Goal: Task Accomplishment & Management: Use online tool/utility

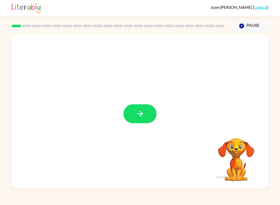
click at [142, 116] on icon "button" at bounding box center [140, 114] width 6 height 6
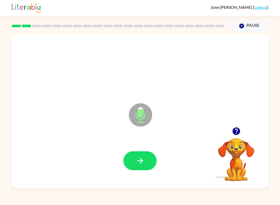
click at [218, 133] on div at bounding box center [237, 131] width 52 height 13
click at [140, 164] on icon "button" at bounding box center [140, 161] width 6 height 6
click at [138, 170] on button "button" at bounding box center [140, 160] width 33 height 19
click at [141, 159] on icon "button" at bounding box center [140, 160] width 9 height 9
click at [140, 154] on button "button" at bounding box center [140, 160] width 33 height 19
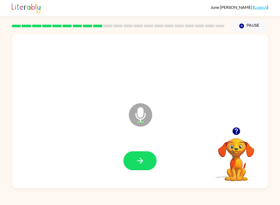
click at [137, 157] on icon "button" at bounding box center [140, 160] width 9 height 9
click at [140, 168] on button "button" at bounding box center [140, 160] width 33 height 19
click at [132, 154] on button "button" at bounding box center [140, 160] width 33 height 19
click at [138, 156] on button "button" at bounding box center [140, 160] width 33 height 19
click at [137, 154] on button "button" at bounding box center [140, 160] width 33 height 19
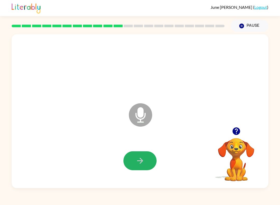
click at [143, 156] on button "button" at bounding box center [140, 160] width 33 height 19
click at [144, 165] on icon "button" at bounding box center [140, 160] width 9 height 9
click at [144, 163] on icon "button" at bounding box center [140, 160] width 9 height 9
click at [139, 157] on icon "button" at bounding box center [140, 160] width 9 height 9
click at [145, 157] on button "button" at bounding box center [140, 160] width 33 height 19
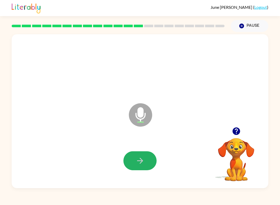
click at [137, 154] on button "button" at bounding box center [140, 160] width 33 height 19
click at [145, 159] on button "button" at bounding box center [140, 160] width 33 height 19
click at [138, 165] on icon "button" at bounding box center [140, 160] width 9 height 9
click at [143, 157] on icon "button" at bounding box center [140, 160] width 9 height 9
click at [140, 155] on button "button" at bounding box center [140, 160] width 33 height 19
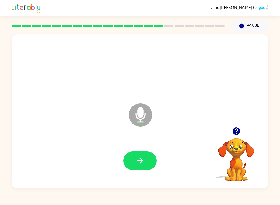
click at [138, 160] on icon "button" at bounding box center [140, 160] width 9 height 9
click at [142, 154] on button "button" at bounding box center [140, 160] width 33 height 19
click at [139, 152] on button "button" at bounding box center [140, 160] width 33 height 19
click at [145, 160] on button "button" at bounding box center [140, 160] width 33 height 19
click at [146, 153] on button "button" at bounding box center [140, 160] width 33 height 19
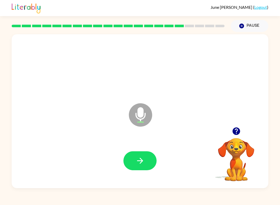
click at [144, 165] on icon "button" at bounding box center [140, 160] width 9 height 9
click at [136, 160] on icon "button" at bounding box center [140, 160] width 9 height 9
click at [142, 160] on icon "button" at bounding box center [140, 160] width 9 height 9
click at [138, 149] on div at bounding box center [140, 161] width 247 height 44
click at [140, 153] on button "button" at bounding box center [140, 160] width 33 height 19
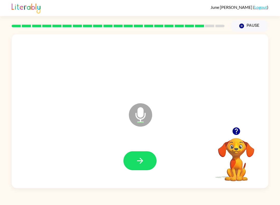
click at [143, 155] on button "button" at bounding box center [140, 160] width 33 height 19
click at [141, 163] on icon "button" at bounding box center [140, 160] width 9 height 9
click at [142, 162] on icon "button" at bounding box center [140, 161] width 6 height 6
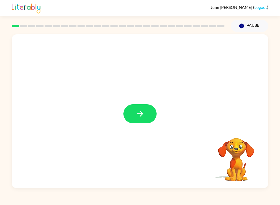
click at [143, 112] on icon "button" at bounding box center [140, 113] width 9 height 9
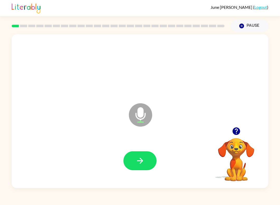
click at [141, 164] on icon "button" at bounding box center [140, 160] width 9 height 9
click at [144, 158] on icon "button" at bounding box center [140, 160] width 9 height 9
click at [139, 166] on button "button" at bounding box center [140, 160] width 33 height 19
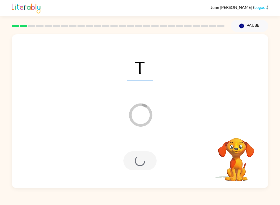
click at [278, 97] on div "T Loader Your response is being sent to our graders Your browser must support p…" at bounding box center [140, 110] width 280 height 156
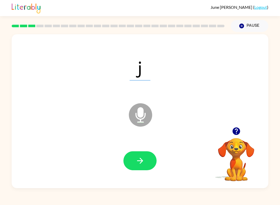
click at [145, 153] on button "button" at bounding box center [140, 160] width 33 height 19
click at [142, 163] on icon "button" at bounding box center [140, 160] width 9 height 9
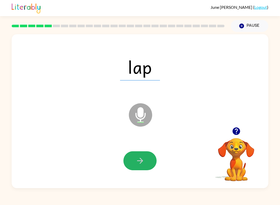
click at [140, 163] on icon "button" at bounding box center [140, 160] width 9 height 9
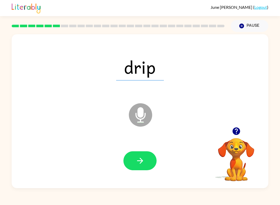
click at [138, 163] on icon "button" at bounding box center [140, 160] width 9 height 9
click at [141, 166] on button "button" at bounding box center [140, 160] width 33 height 19
click at [142, 170] on button "button" at bounding box center [140, 160] width 33 height 19
click at [141, 163] on icon "button" at bounding box center [140, 161] width 6 height 6
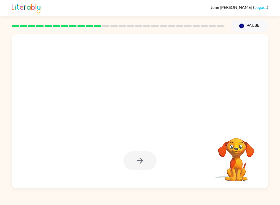
click at [141, 165] on div at bounding box center [140, 160] width 33 height 19
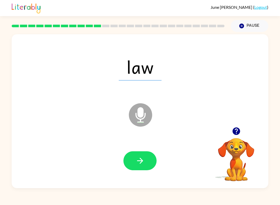
click at [142, 154] on button "button" at bounding box center [140, 160] width 33 height 19
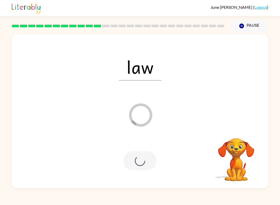
click at [18, 117] on div "law Loader Your response is being sent to our graders" at bounding box center [140, 111] width 257 height 154
click at [259, 97] on div "law Loader Your response is being sent to our graders" at bounding box center [140, 111] width 257 height 154
click at [260, 95] on div "law Loader Your response is being sent to our graders" at bounding box center [140, 111] width 257 height 154
click at [255, 101] on div "law Loader Your response is being sent to our graders" at bounding box center [140, 111] width 257 height 154
click at [256, 102] on div "law Loader Your response is being sent to our graders" at bounding box center [140, 111] width 257 height 154
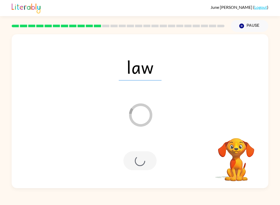
click at [261, 93] on div "law Loader Your response is being sent to our graders" at bounding box center [140, 111] width 257 height 154
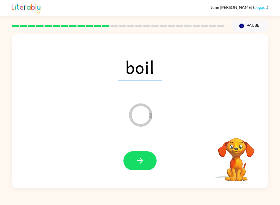
click at [142, 159] on icon "button" at bounding box center [140, 160] width 9 height 9
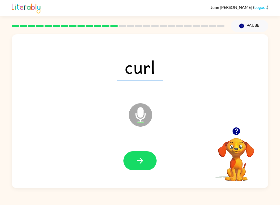
click at [142, 162] on icon "button" at bounding box center [140, 161] width 6 height 6
click at [138, 160] on icon "button" at bounding box center [140, 160] width 9 height 9
click at [137, 153] on button "button" at bounding box center [140, 160] width 33 height 19
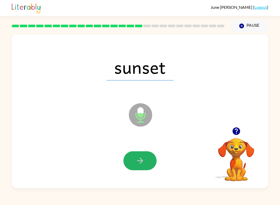
click at [129, 157] on button "button" at bounding box center [140, 160] width 33 height 19
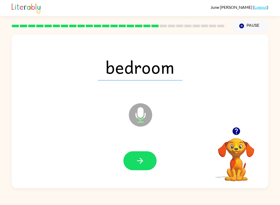
click at [145, 159] on button "button" at bounding box center [140, 160] width 33 height 19
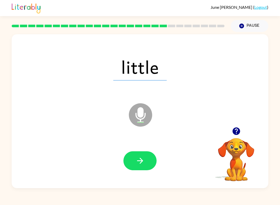
click at [127, 160] on button "button" at bounding box center [140, 160] width 33 height 19
click at [126, 160] on div at bounding box center [140, 160] width 33 height 19
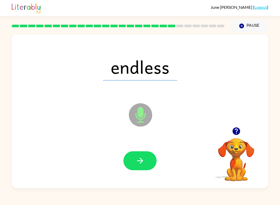
click at [138, 161] on icon "button" at bounding box center [140, 160] width 9 height 9
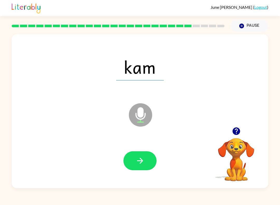
click at [137, 160] on icon "button" at bounding box center [140, 160] width 9 height 9
click at [145, 146] on div at bounding box center [140, 161] width 247 height 44
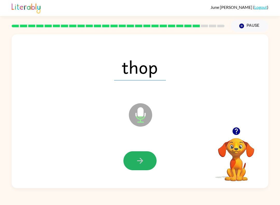
click at [143, 165] on icon "button" at bounding box center [140, 160] width 9 height 9
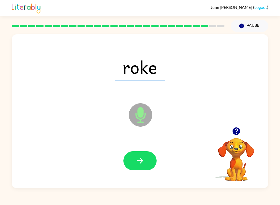
click at [138, 164] on icon "button" at bounding box center [140, 160] width 9 height 9
click at [143, 163] on icon "button" at bounding box center [140, 160] width 9 height 9
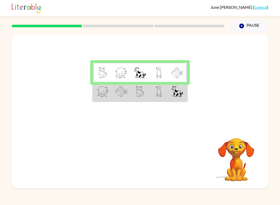
click at [88, 66] on div at bounding box center [140, 80] width 257 height 93
click at [88, 75] on div at bounding box center [140, 80] width 257 height 93
click at [39, 24] on div at bounding box center [118, 26] width 219 height 18
click at [55, 24] on div at bounding box center [118, 26] width 219 height 18
click at [99, 96] on img at bounding box center [103, 91] width 12 height 11
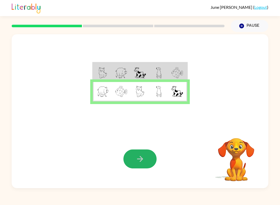
click at [140, 155] on button "button" at bounding box center [140, 159] width 33 height 19
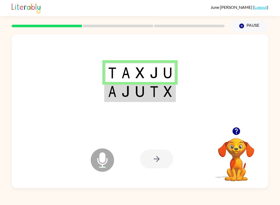
click at [158, 156] on div at bounding box center [156, 159] width 33 height 19
click at [238, 131] on icon "button" at bounding box center [237, 132] width 8 height 8
click at [149, 164] on div at bounding box center [156, 159] width 33 height 19
click at [159, 160] on div at bounding box center [156, 159] width 33 height 19
click at [158, 159] on div at bounding box center [156, 159] width 33 height 19
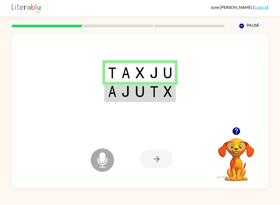
click at [105, 165] on icon at bounding box center [102, 160] width 23 height 23
click at [156, 157] on div at bounding box center [156, 159] width 33 height 19
click at [167, 162] on div at bounding box center [156, 159] width 33 height 19
click at [162, 164] on div at bounding box center [156, 159] width 33 height 19
click at [181, 82] on div at bounding box center [140, 80] width 257 height 93
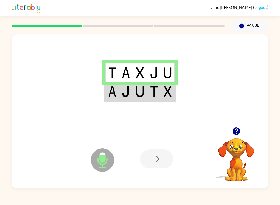
click at [175, 72] on td at bounding box center [168, 72] width 14 height 19
click at [175, 73] on td at bounding box center [168, 72] width 14 height 19
click at [175, 65] on td at bounding box center [168, 72] width 14 height 19
click at [114, 90] on img at bounding box center [112, 91] width 8 height 11
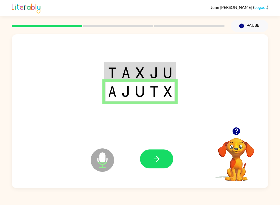
click at [127, 94] on img at bounding box center [126, 91] width 9 height 11
click at [156, 155] on icon "button" at bounding box center [156, 159] width 9 height 9
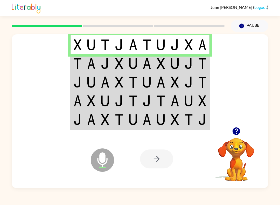
click at [71, 46] on td at bounding box center [78, 44] width 14 height 19
click at [77, 65] on img at bounding box center [78, 63] width 8 height 11
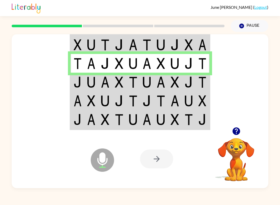
click at [79, 83] on img at bounding box center [78, 82] width 8 height 11
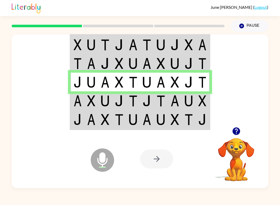
click at [78, 101] on img at bounding box center [78, 100] width 8 height 11
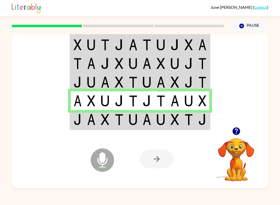
click at [83, 115] on td at bounding box center [78, 119] width 14 height 19
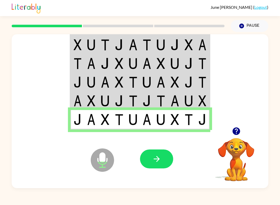
click at [153, 163] on icon "button" at bounding box center [156, 159] width 9 height 9
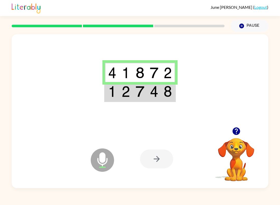
click at [111, 92] on img at bounding box center [112, 91] width 8 height 11
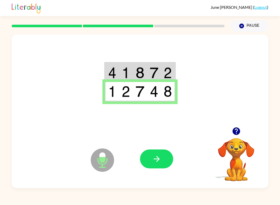
click at [156, 168] on button "button" at bounding box center [156, 159] width 33 height 19
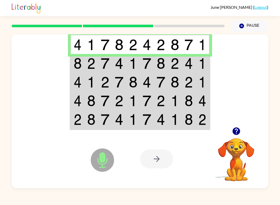
click at [78, 64] on img at bounding box center [78, 63] width 8 height 11
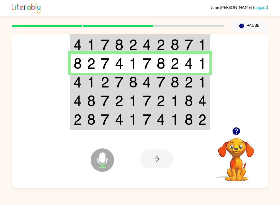
click at [80, 85] on img at bounding box center [78, 82] width 8 height 11
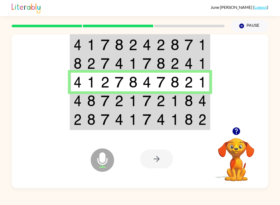
click at [101, 109] on td at bounding box center [105, 100] width 14 height 19
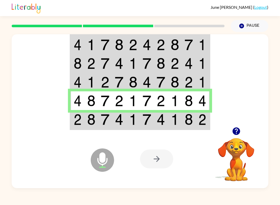
click at [79, 83] on img at bounding box center [78, 82] width 8 height 11
click at [152, 161] on div at bounding box center [156, 159] width 33 height 19
click at [77, 119] on img at bounding box center [78, 119] width 8 height 11
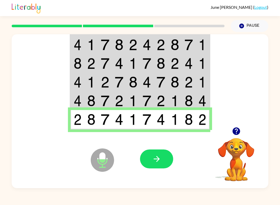
click at [142, 134] on div at bounding box center [178, 159] width 77 height 58
click at [153, 156] on icon "button" at bounding box center [156, 159] width 9 height 9
